Goal: Information Seeking & Learning: Learn about a topic

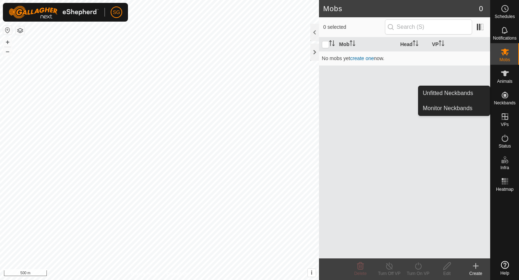
click at [507, 96] on icon at bounding box center [504, 95] width 9 height 9
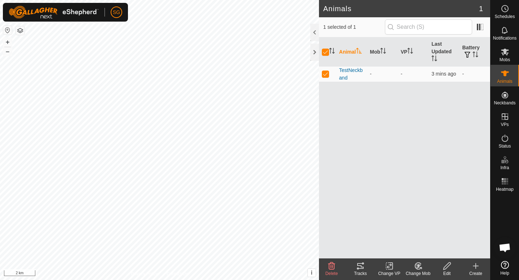
click at [359, 268] on icon at bounding box center [360, 266] width 6 height 6
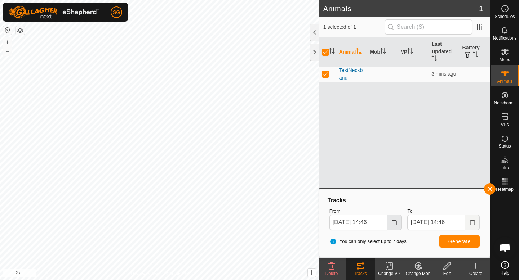
click at [395, 222] on icon "Choose Date" at bounding box center [393, 223] width 5 height 6
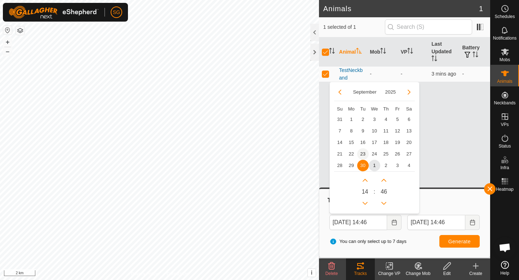
click at [359, 153] on span "23" at bounding box center [363, 154] width 12 height 12
type input "[DATE] 14:46"
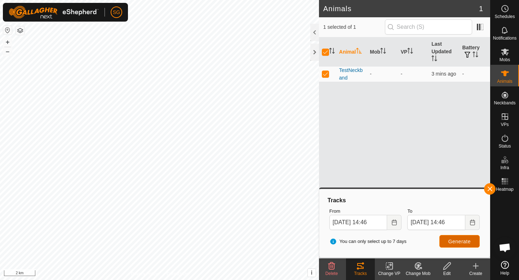
click at [456, 241] on span "Generate" at bounding box center [459, 242] width 22 height 6
click at [319, 105] on div "Animals 1 1 selected of 1 Animal Mob VP Last Updated Battery TestNeckband - - 3…" at bounding box center [245, 140] width 490 height 280
click at [343, 173] on div "Animals 1 1 selected of 1 Animal Mob VP Last Updated Battery TestNeckband - - 4…" at bounding box center [245, 140] width 490 height 280
click at [328, 218] on body "SG Schedules Notifications Mobs Animals Neckbands VPs Status Infra Heatmap Help…" at bounding box center [259, 140] width 519 height 280
click at [84, 17] on div "SG Schedules Notifications Mobs Animals Neckbands VPs Status Infra Heatmap Help…" at bounding box center [259, 140] width 519 height 280
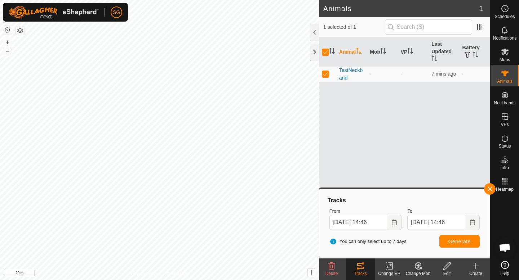
click at [389, 272] on div "Change VP" at bounding box center [389, 273] width 29 height 6
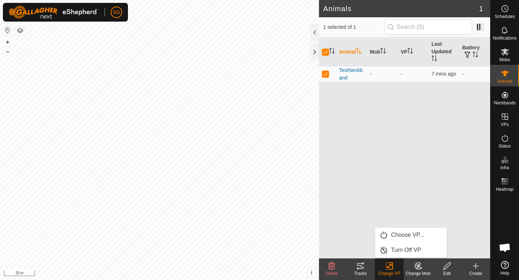
click at [420, 273] on div "Change Mob" at bounding box center [417, 273] width 29 height 6
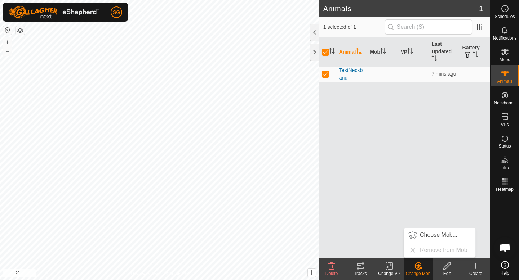
click at [360, 271] on div "Tracks" at bounding box center [360, 273] width 29 height 6
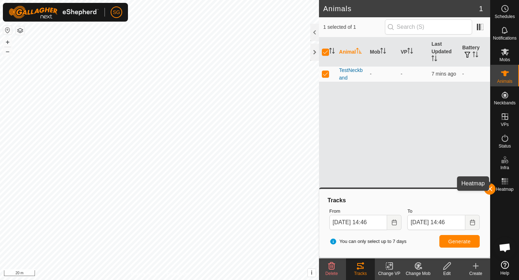
click at [507, 181] on rect at bounding box center [507, 181] width 2 height 2
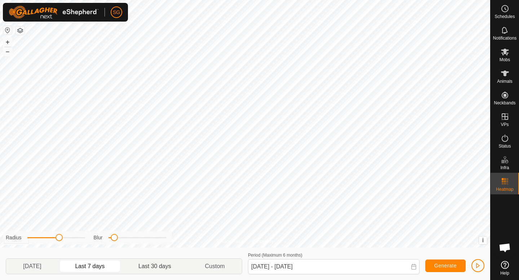
click at [161, 265] on p-togglebutton "Last 30 days" at bounding box center [155, 266] width 66 height 15
click at [40, 267] on p-togglebutton "[DATE]" at bounding box center [32, 266] width 52 height 15
click at [102, 268] on p-togglebutton "Last 7 days" at bounding box center [89, 266] width 63 height 15
click at [142, 262] on p-togglebutton "Last 30 days" at bounding box center [155, 266] width 66 height 15
click at [103, 268] on p-togglebutton "Last 7 days" at bounding box center [89, 266] width 63 height 15
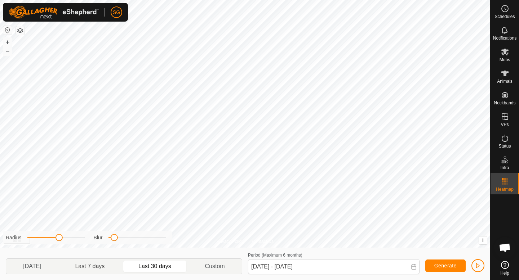
type input "[DATE] - [DATE]"
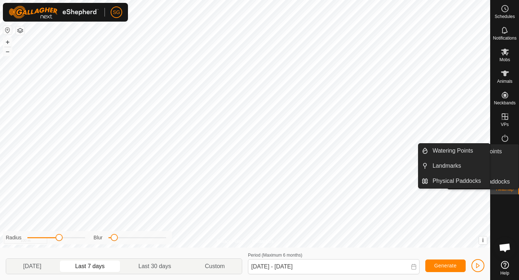
click at [503, 165] on es-infrastructure-svg-icon at bounding box center [504, 160] width 13 height 12
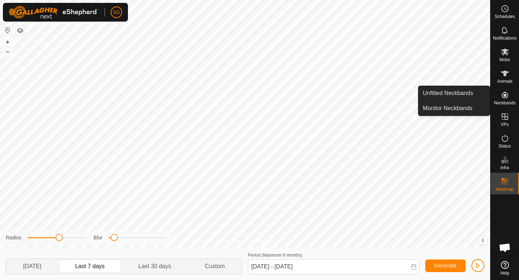
click at [505, 95] on icon at bounding box center [504, 95] width 6 height 6
click at [461, 113] on link "Monitor Neckbands" at bounding box center [453, 108] width 71 height 14
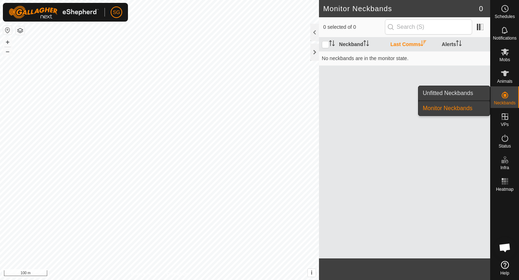
click at [476, 90] on link "Unfitted Neckbands" at bounding box center [453, 93] width 71 height 14
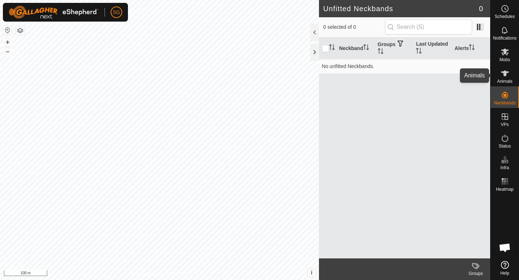
click at [509, 71] on es-animals-svg-icon at bounding box center [504, 74] width 13 height 12
